Goal: Information Seeking & Learning: Learn about a topic

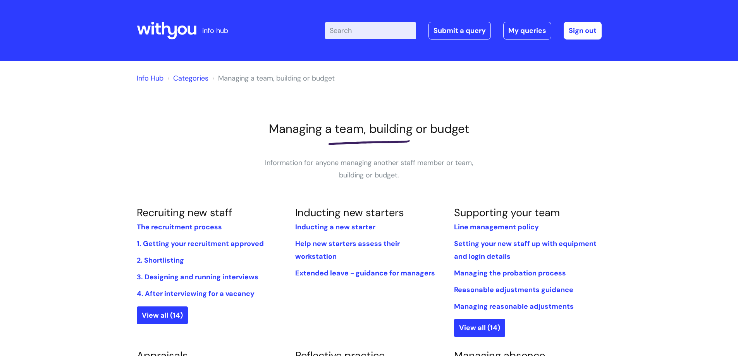
click at [149, 80] on link "Info Hub" at bounding box center [150, 78] width 27 height 9
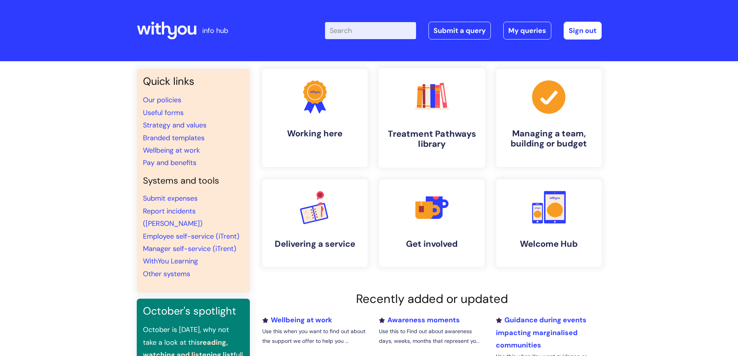
click at [425, 135] on h4 "Treatment Pathways library" at bounding box center [432, 139] width 94 height 21
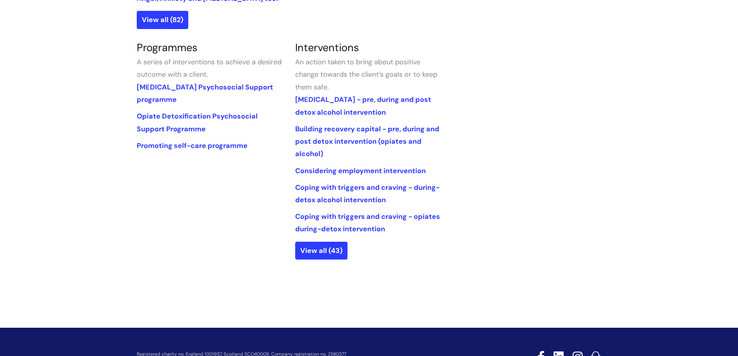
scroll to position [348, 0]
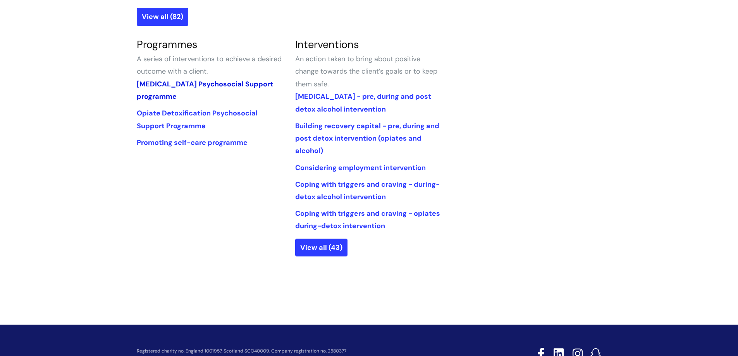
click at [177, 82] on link "Alcohol Detoxification Psychosocial Support programme" at bounding box center [205, 90] width 136 height 22
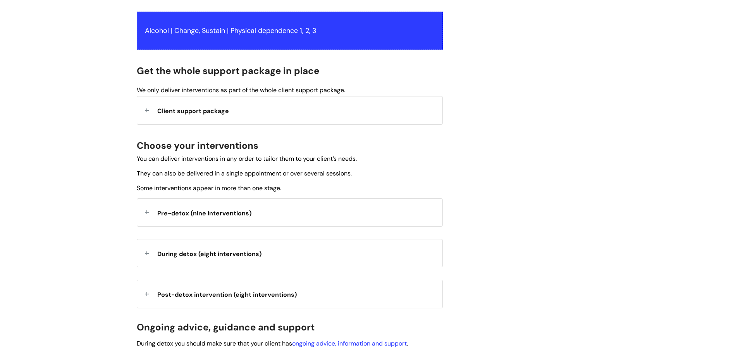
scroll to position [232, 0]
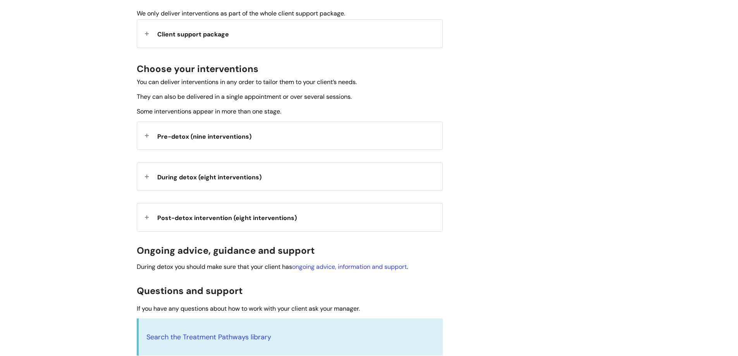
click at [145, 134] on div "Pre-detox (nine interventions)" at bounding box center [289, 135] width 305 height 27
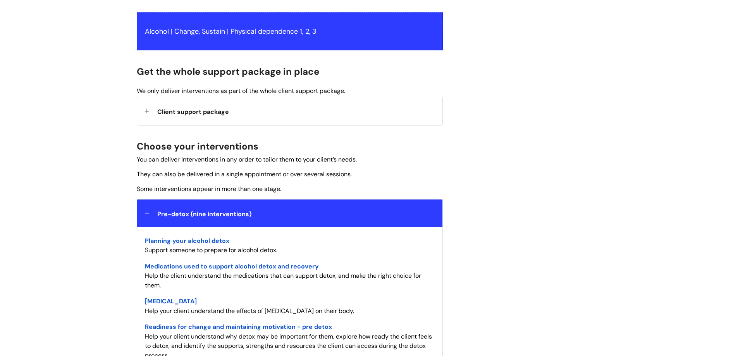
scroll to position [0, 0]
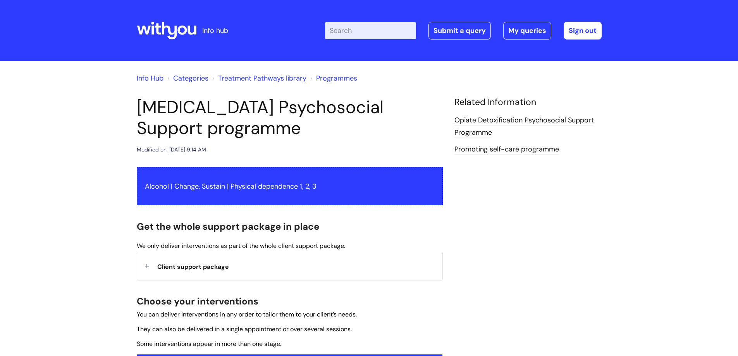
click at [159, 83] on li "Info Hub" at bounding box center [150, 78] width 27 height 12
click at [159, 81] on link "Info Hub" at bounding box center [150, 78] width 27 height 9
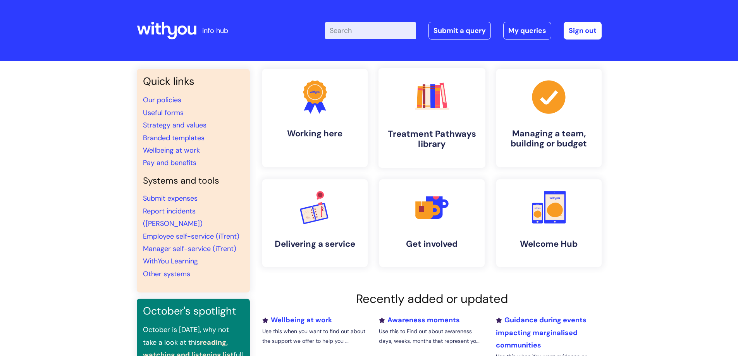
click at [446, 139] on h4 "Treatment Pathways library" at bounding box center [432, 139] width 94 height 21
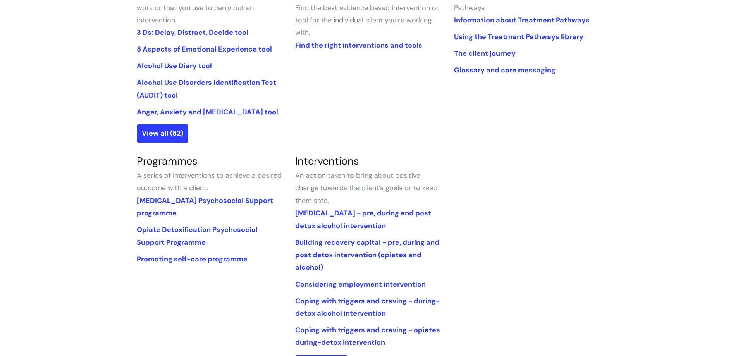
scroll to position [232, 0]
click at [163, 202] on link "Alcohol Detoxification Psychosocial Support programme" at bounding box center [205, 207] width 136 height 22
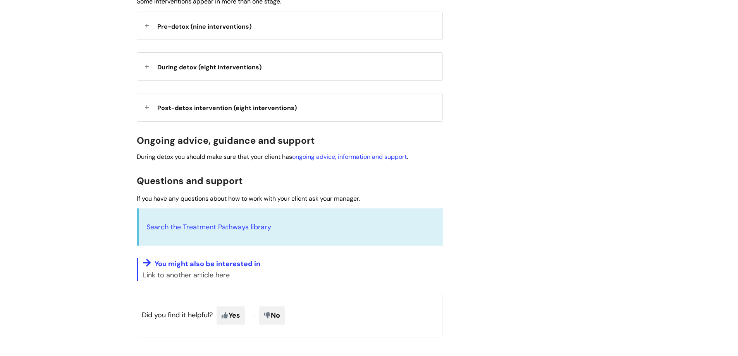
scroll to position [348, 0]
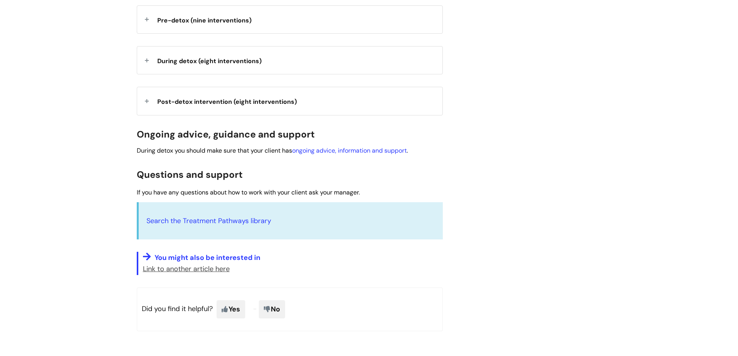
click at [150, 20] on div "Pre-detox (nine interventions)" at bounding box center [289, 19] width 305 height 27
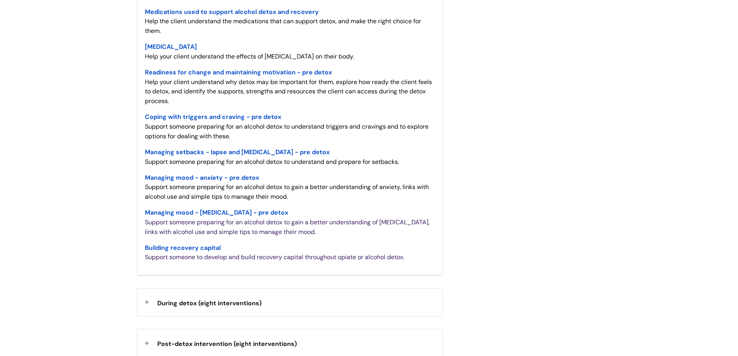
scroll to position [542, 0]
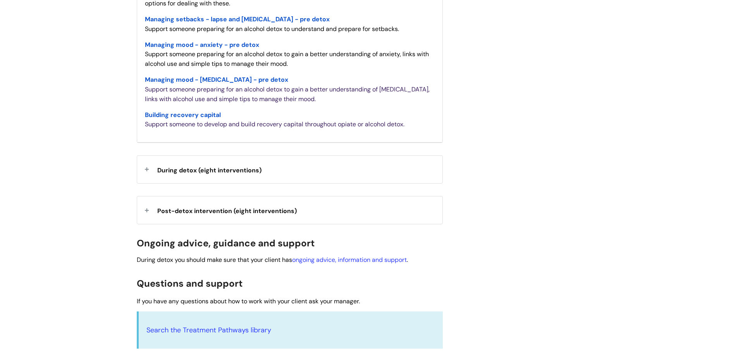
click at [148, 168] on div "During detox (eight interventions)" at bounding box center [289, 169] width 305 height 27
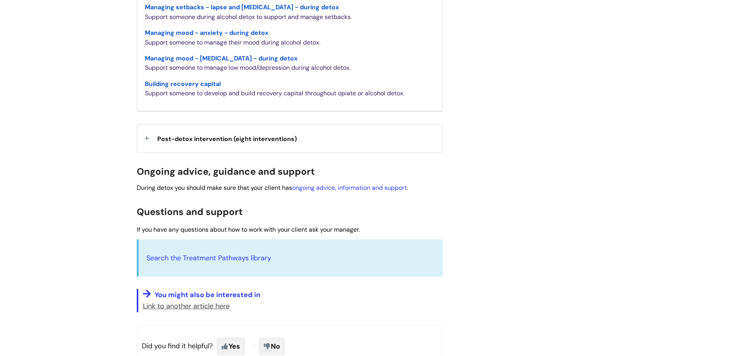
scroll to position [852, 0]
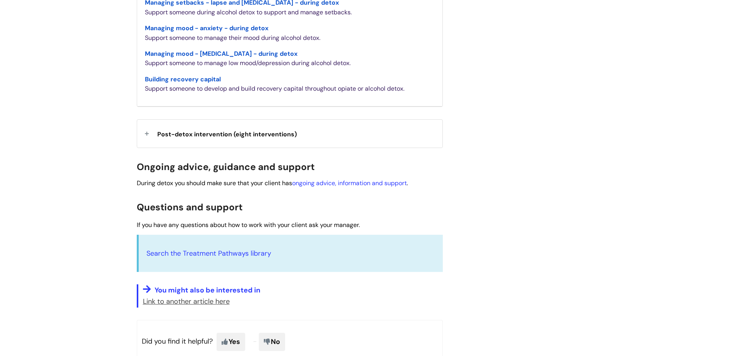
click at [142, 130] on div "Post-detox intervention (eight interventions)" at bounding box center [289, 133] width 305 height 27
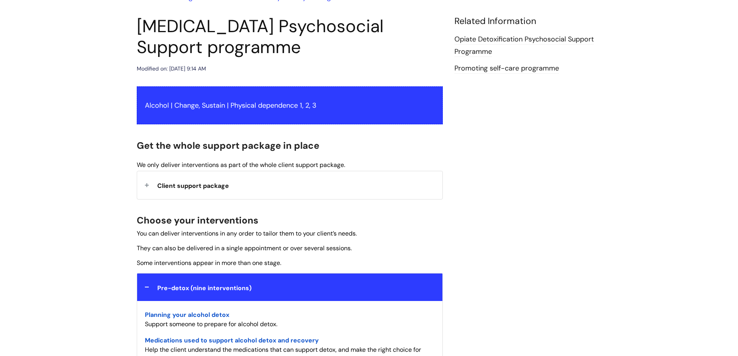
scroll to position [0, 0]
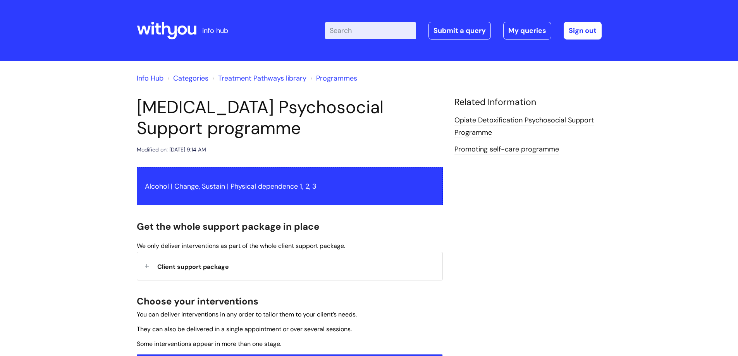
click at [159, 76] on link "Info Hub" at bounding box center [150, 78] width 27 height 9
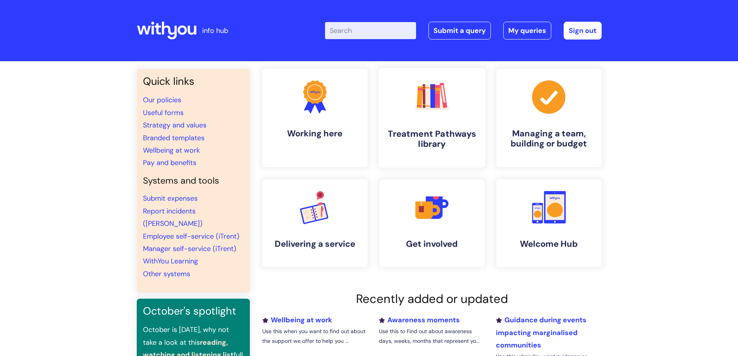
click at [448, 141] on h4 "Treatment Pathways library" at bounding box center [432, 139] width 94 height 21
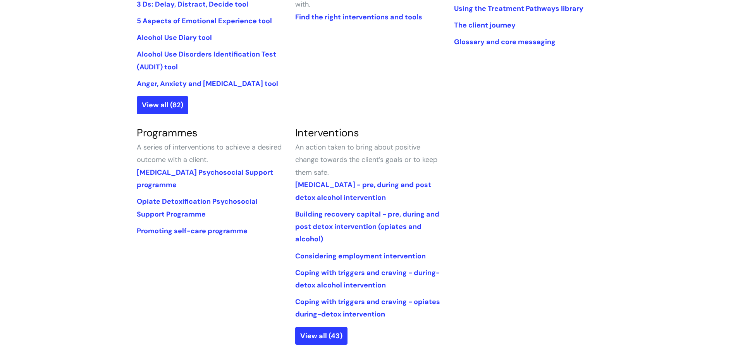
scroll to position [271, 0]
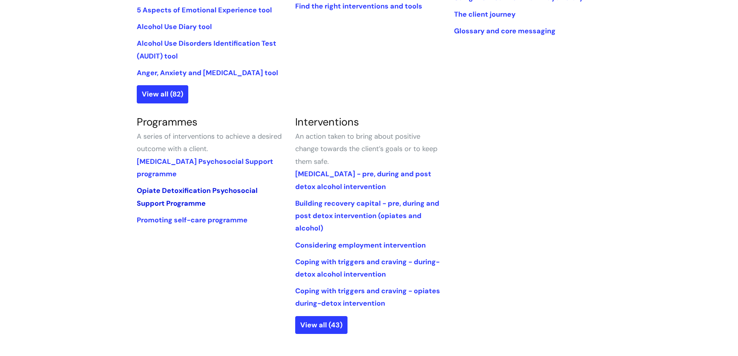
click at [161, 187] on link "Opiate Detoxification Psychosocial Support Programme" at bounding box center [197, 197] width 121 height 22
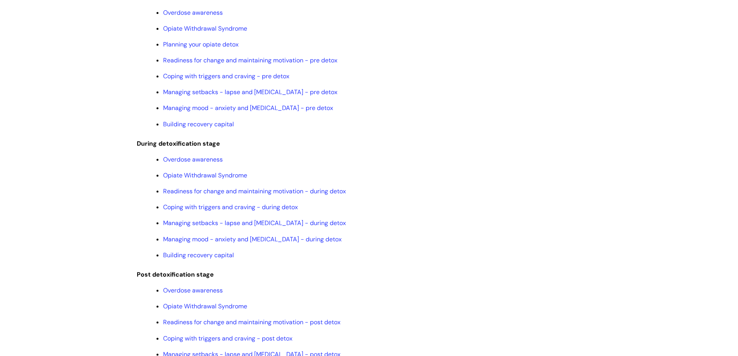
scroll to position [774, 0]
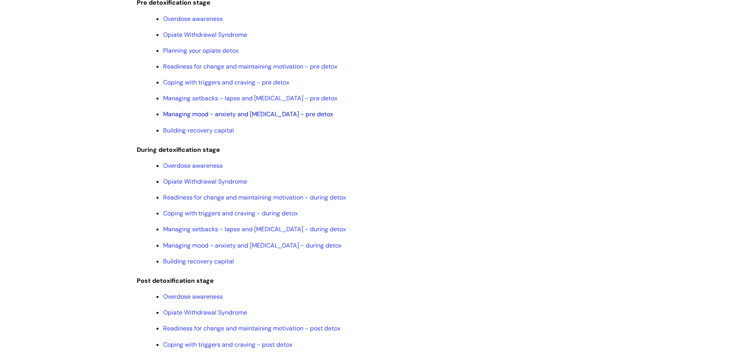
click at [305, 118] on link "Managing mood - anxiety and depression - pre detox" at bounding box center [248, 114] width 170 height 8
